Goal: Information Seeking & Learning: Learn about a topic

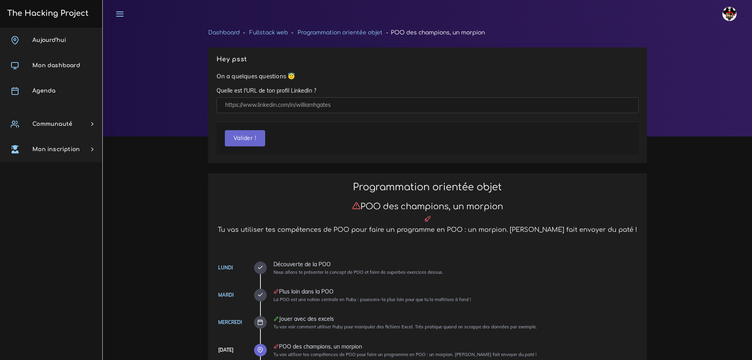
scroll to position [1363, 0]
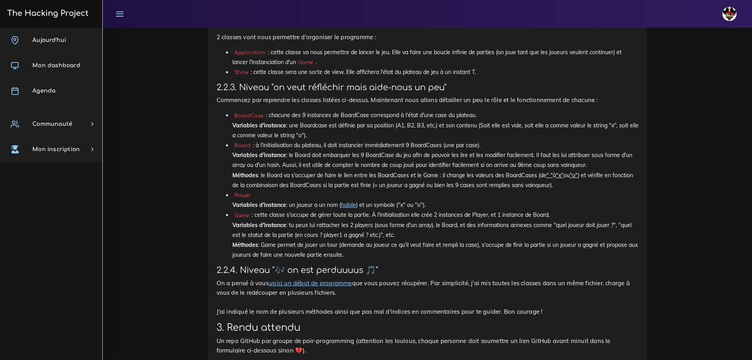
click at [47, 7] on link "The Hacking Project" at bounding box center [47, 13] width 84 height 26
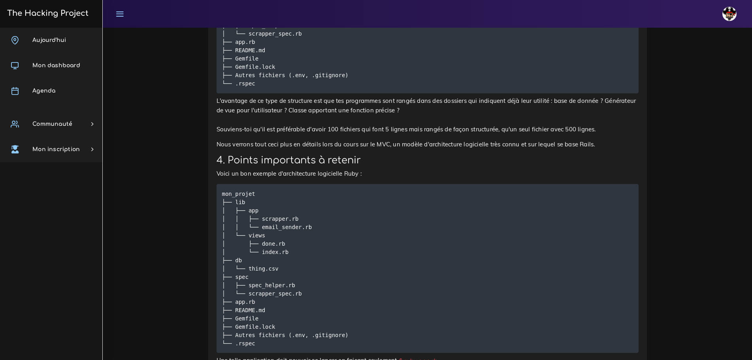
scroll to position [2213, 0]
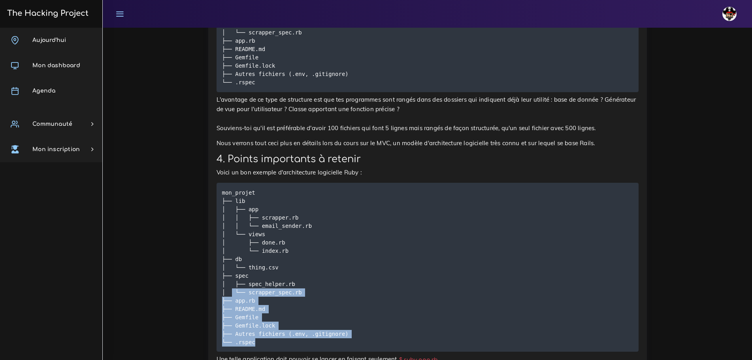
drag, startPoint x: 257, startPoint y: 220, endPoint x: 231, endPoint y: 169, distance: 57.3
click at [232, 183] on pre "mon_projet ├── lib │ ├── app │ │ ├── scrapper.rb │ │ └── email_sender.rb │ └── …" at bounding box center [428, 267] width 422 height 169
click at [449, 213] on pre "mon_projet ├── lib │ ├── app │ │ ├── scrapper.rb │ │ └── email_sender.rb │ └── …" at bounding box center [428, 267] width 422 height 169
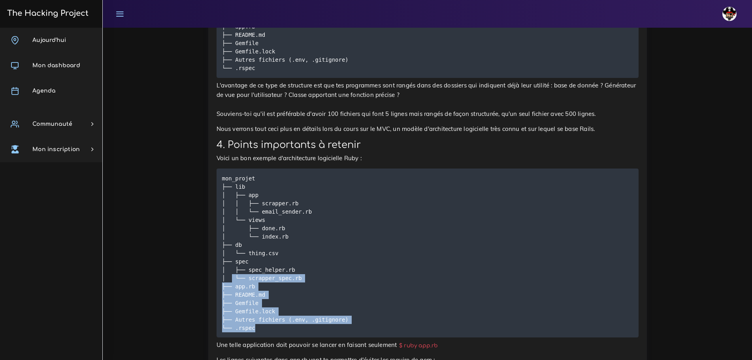
scroll to position [2252, 0]
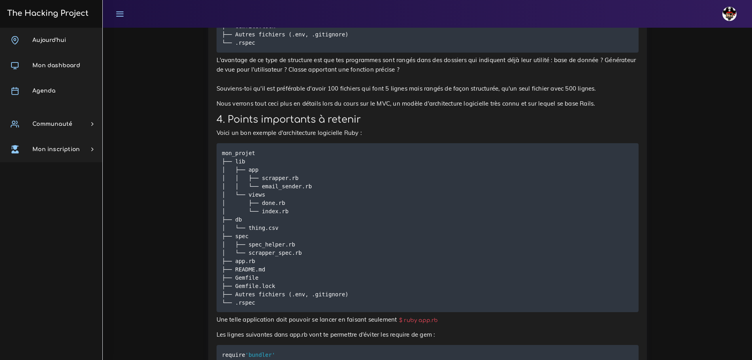
click at [460, 315] on p "Une telle application doit pouvoir se lancer en faisant seulement $ ruby app.rb" at bounding box center [428, 319] width 422 height 9
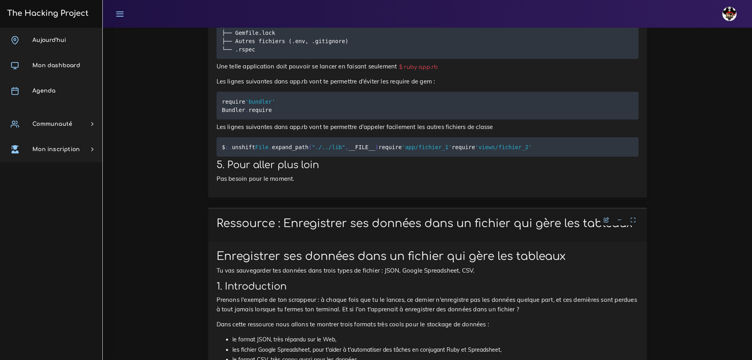
scroll to position [2529, 0]
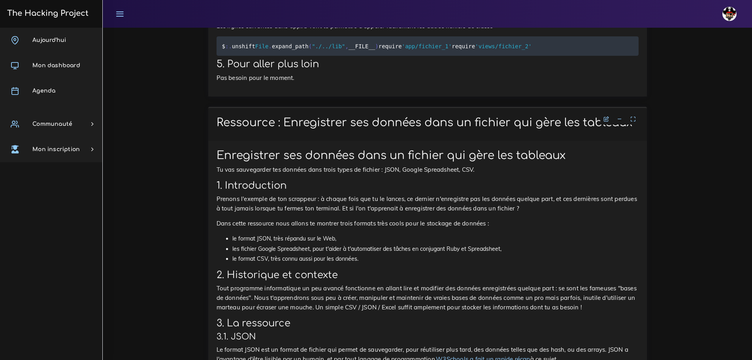
scroll to position [2608, 0]
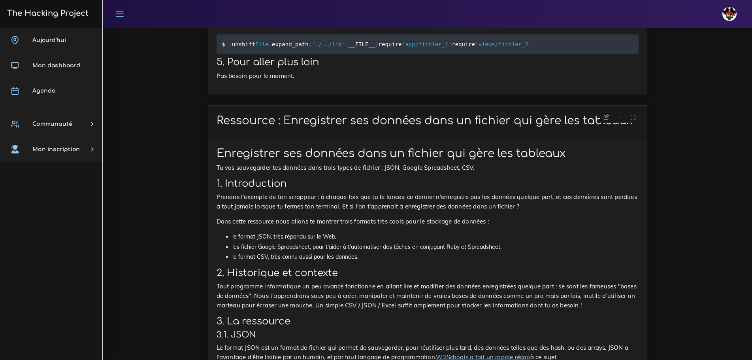
drag, startPoint x: 404, startPoint y: 233, endPoint x: 403, endPoint y: 237, distance: 4.5
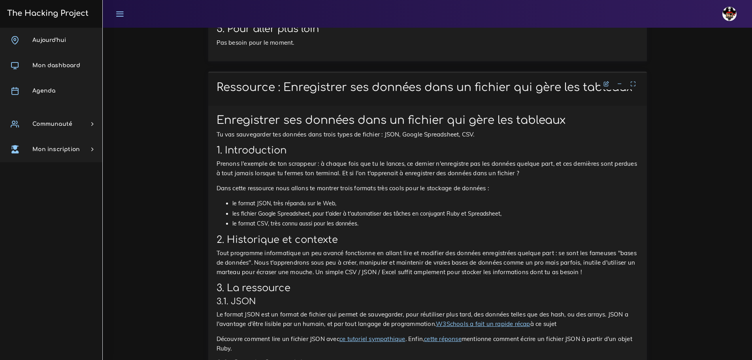
scroll to position [2643, 0]
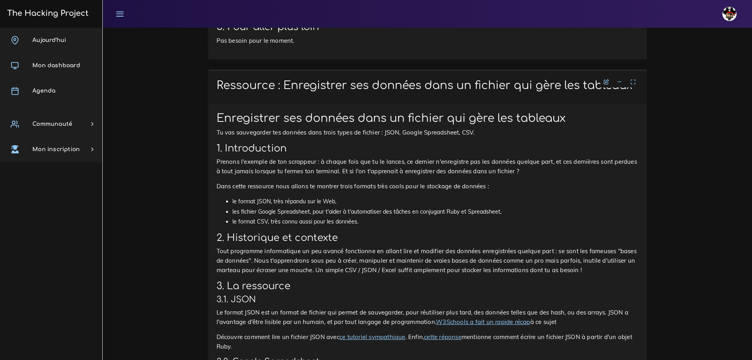
click at [358, 333] on link "ce tutoriel sympathique" at bounding box center [372, 337] width 66 height 8
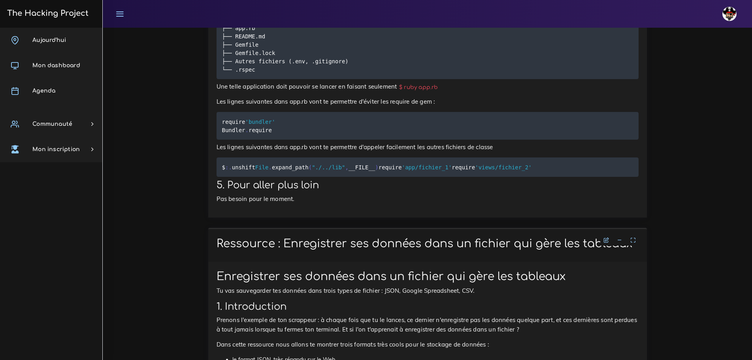
scroll to position [2529, 0]
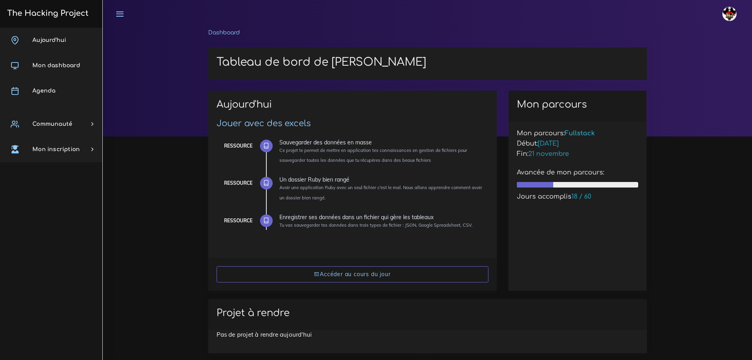
scroll to position [361, 0]
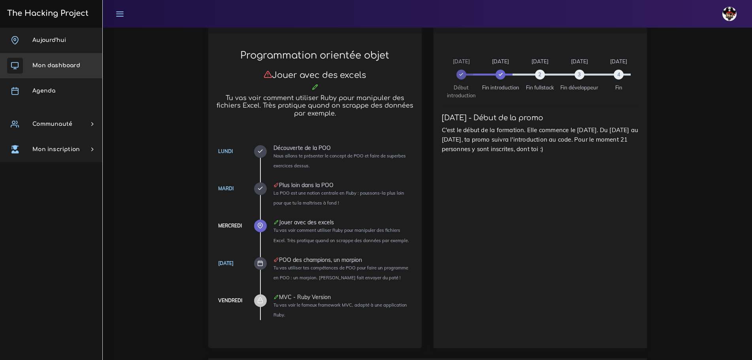
click at [58, 63] on span "Mon dashboard" at bounding box center [56, 65] width 48 height 6
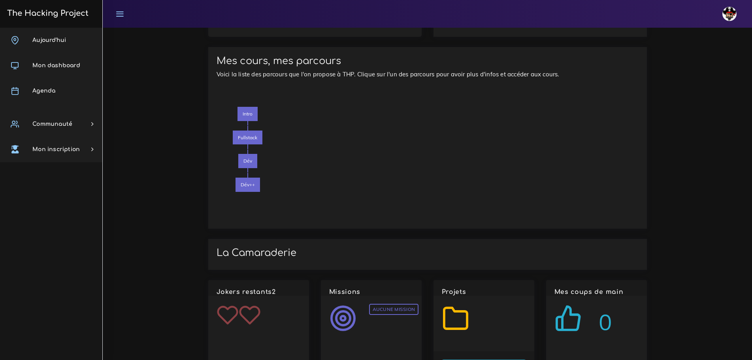
scroll to position [762, 0]
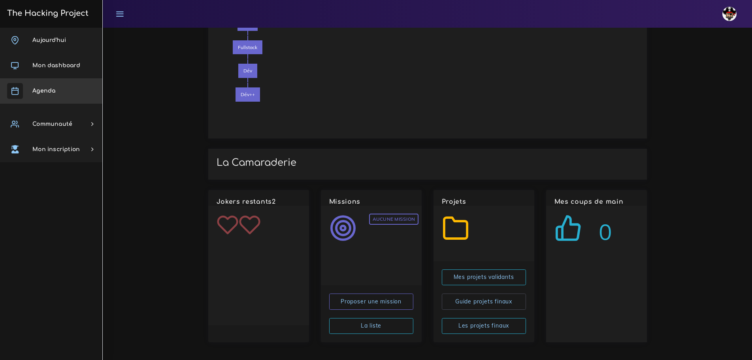
click at [42, 81] on link "Agenda" at bounding box center [51, 90] width 102 height 25
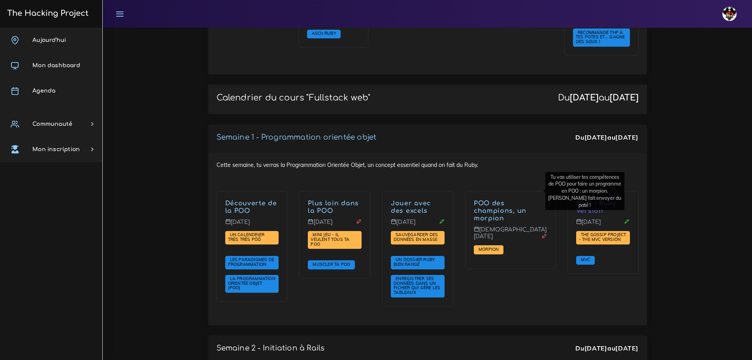
scroll to position [1027, 0]
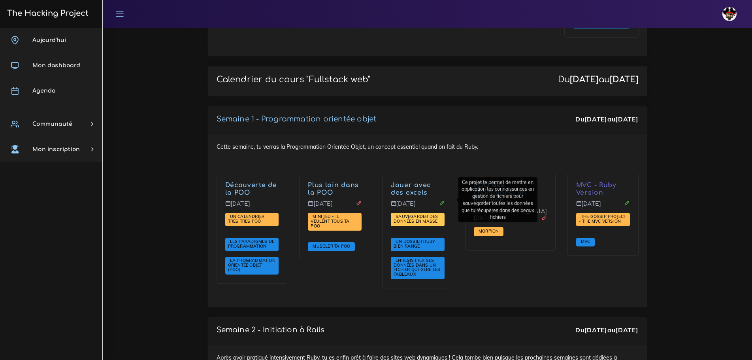
click at [439, 213] on span "Sauvegarder des données en masse" at bounding box center [417, 218] width 46 height 10
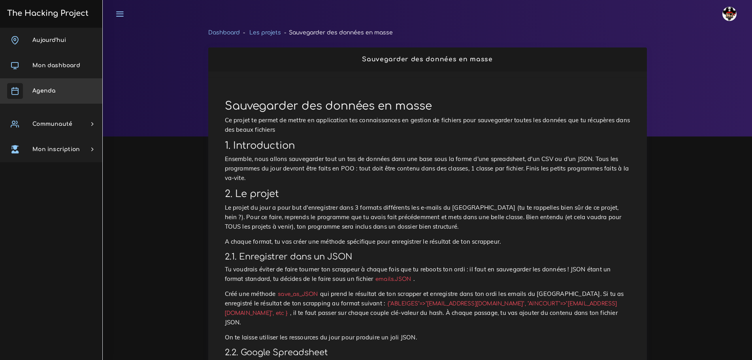
click at [59, 88] on link "Agenda" at bounding box center [51, 90] width 102 height 25
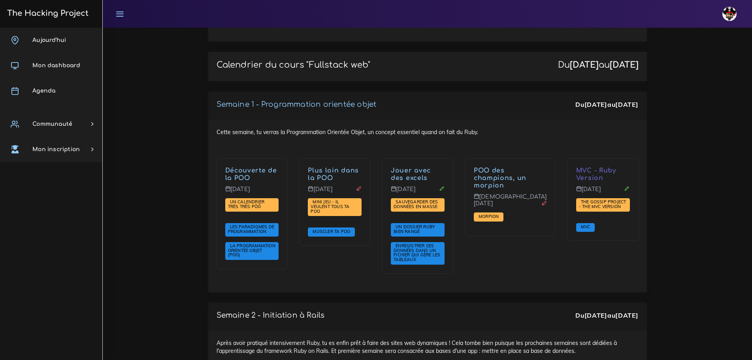
scroll to position [1027, 0]
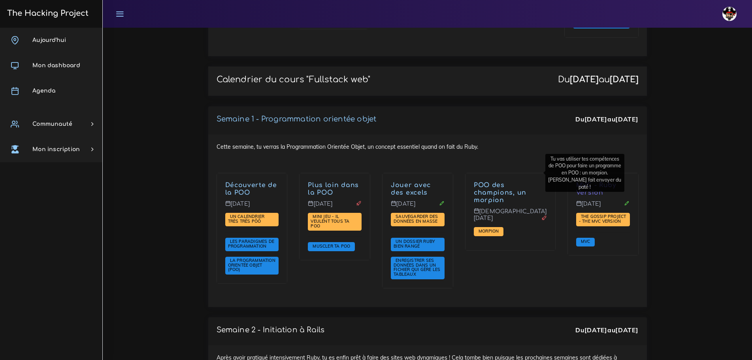
click at [584, 181] on p "MVC - Ruby Version" at bounding box center [603, 188] width 54 height 15
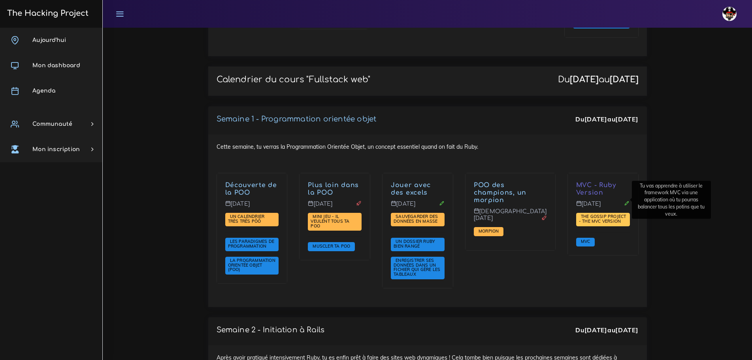
click at [588, 213] on span "The Gossip Project - The MVC version" at bounding box center [602, 218] width 47 height 10
click at [589, 217] on div "MVC - Ruby Version Vendredi 26 sept. The Gossip Project - The MVC version MVC" at bounding box center [603, 214] width 70 height 82
click at [588, 213] on span "The Gossip Project - The MVC version" at bounding box center [602, 218] width 47 height 10
click at [584, 238] on span "MVC" at bounding box center [585, 241] width 13 height 6
click at [603, 213] on span "The Gossip Project - The MVC version" at bounding box center [602, 218] width 47 height 10
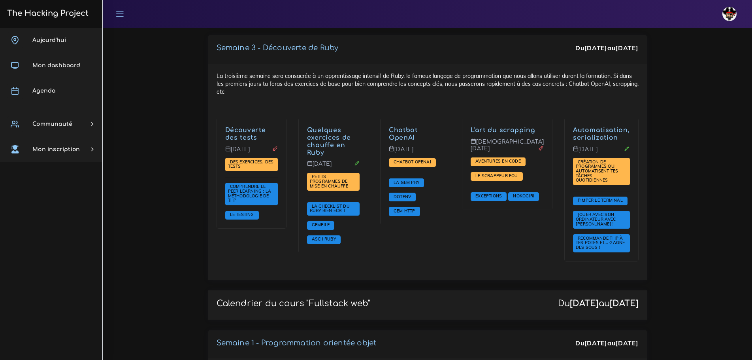
scroll to position [801, 0]
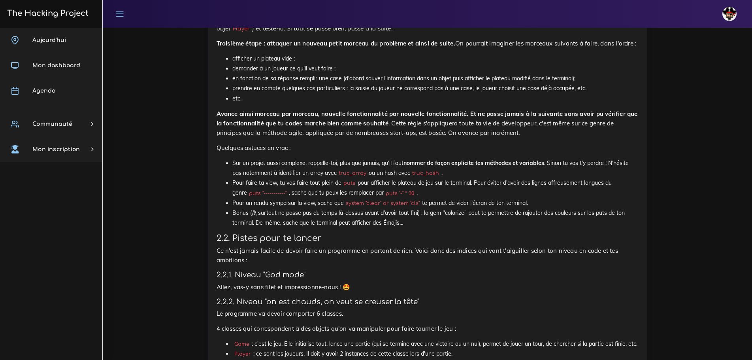
scroll to position [1067, 0]
